Goal: Task Accomplishment & Management: Manage account settings

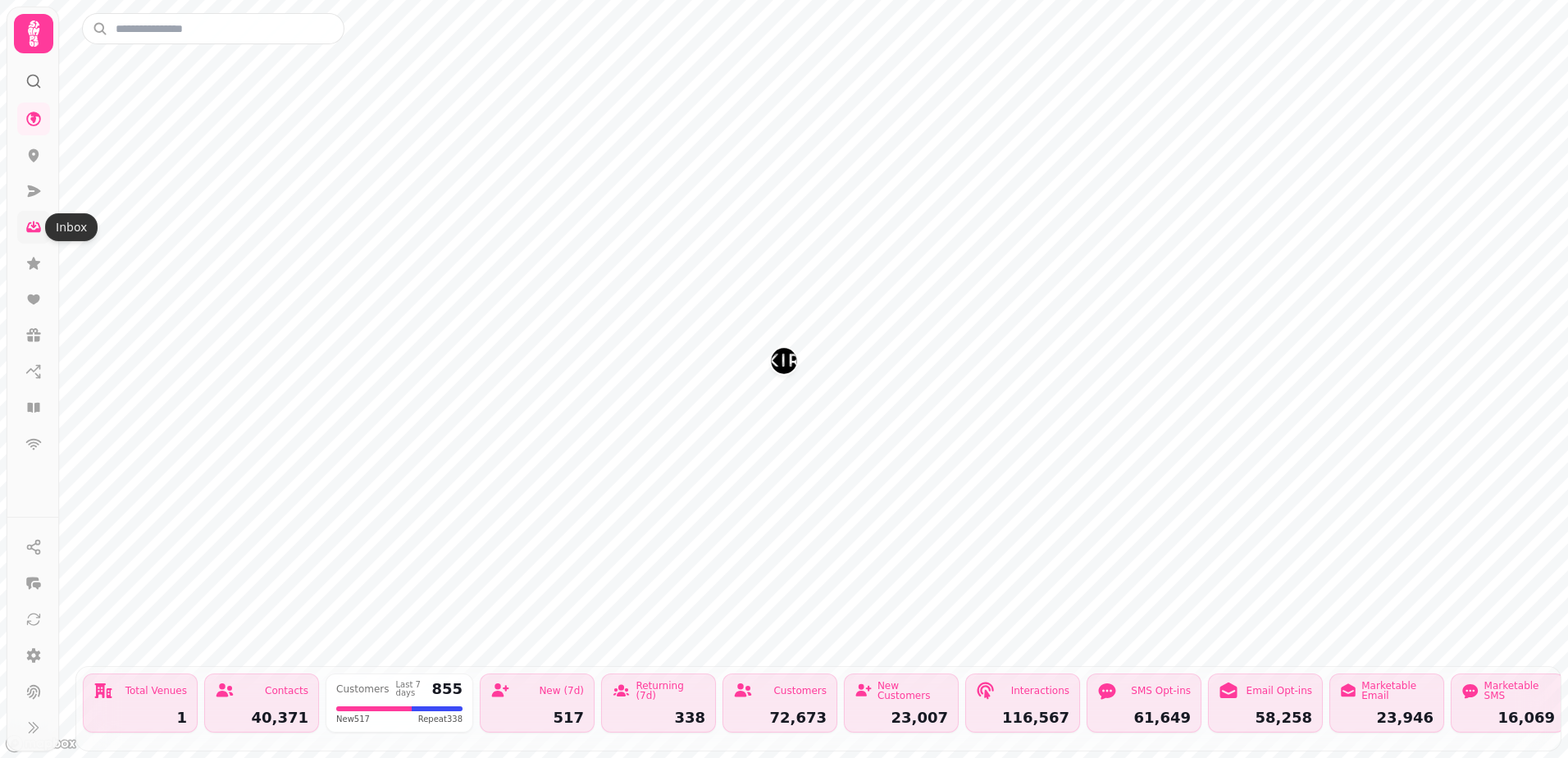
click at [34, 229] on icon at bounding box center [33, 226] width 16 height 16
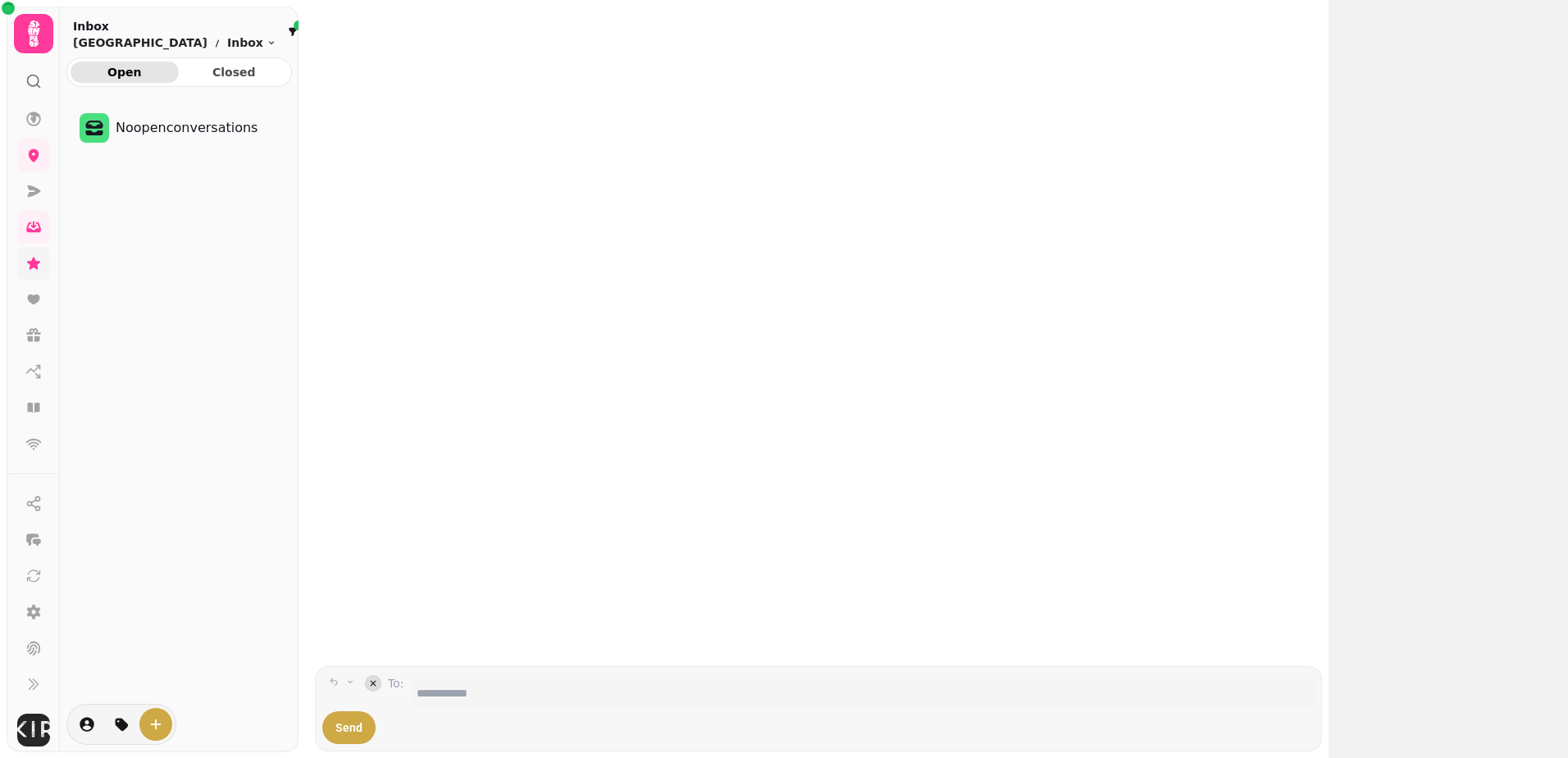
click at [37, 263] on icon at bounding box center [34, 263] width 13 height 13
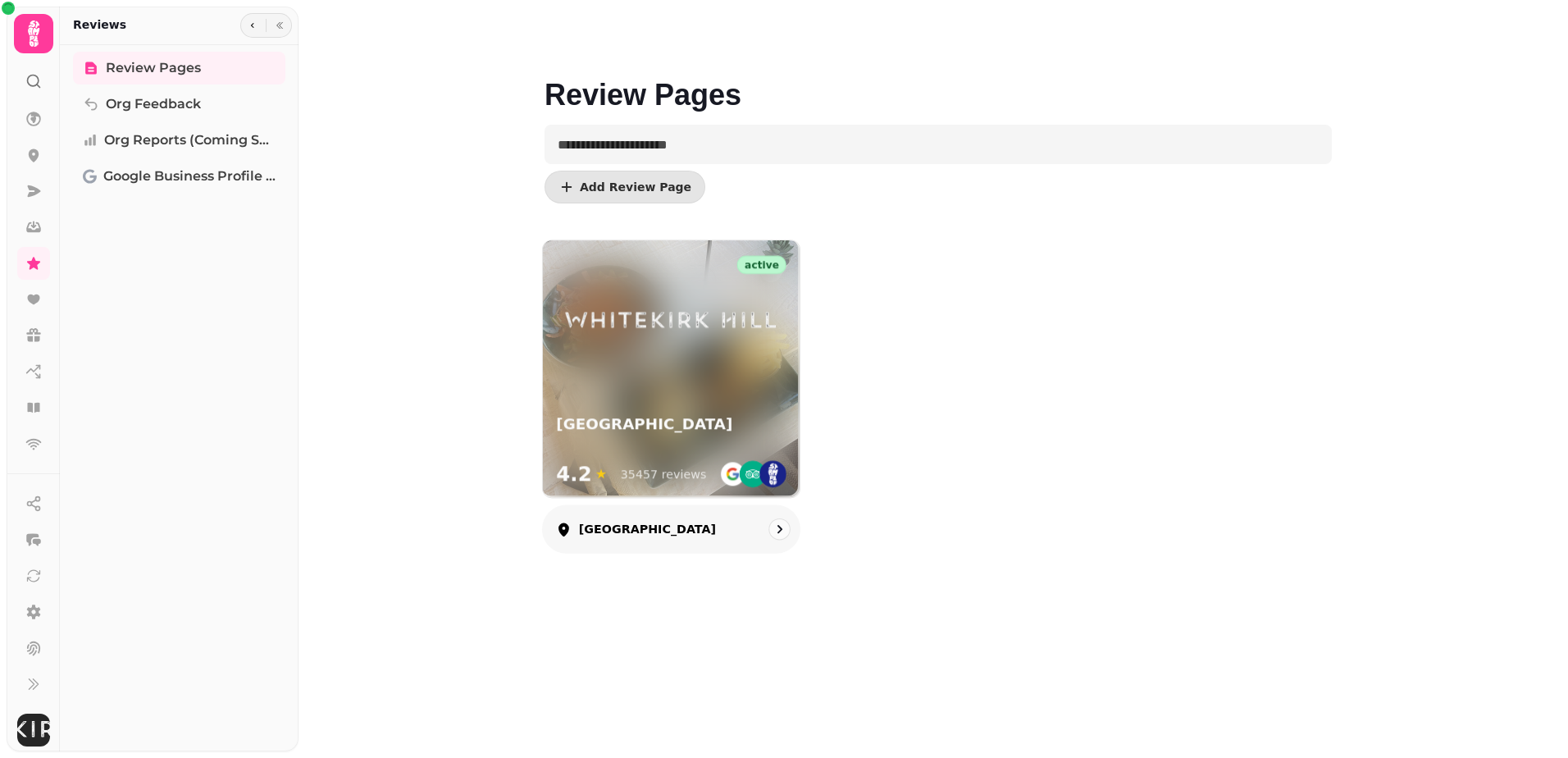
click at [661, 473] on div "35457 reviews" at bounding box center [663, 474] width 86 height 16
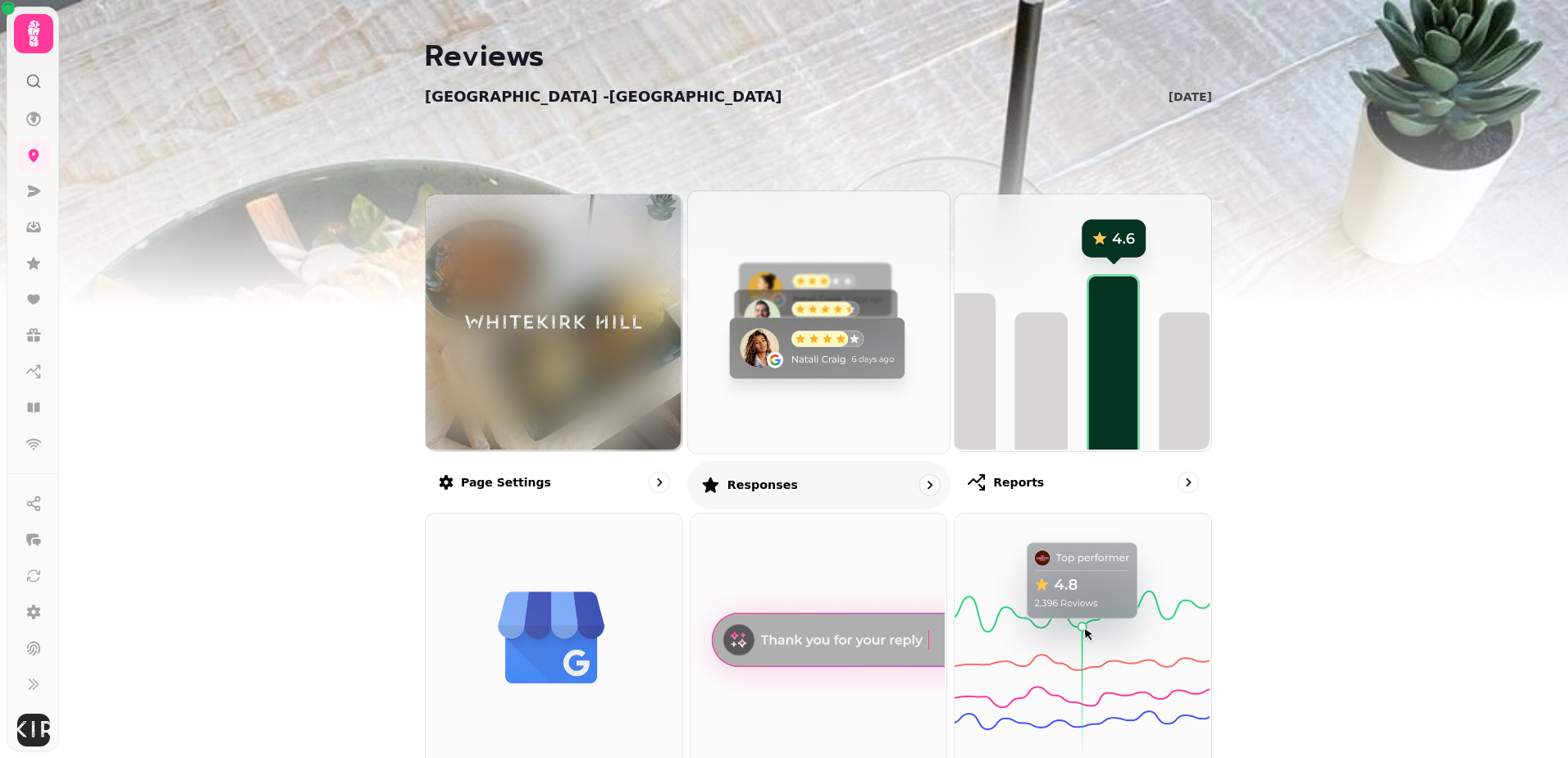
click at [791, 363] on img at bounding box center [816, 321] width 262 height 262
